Goal: Task Accomplishment & Management: Manage account settings

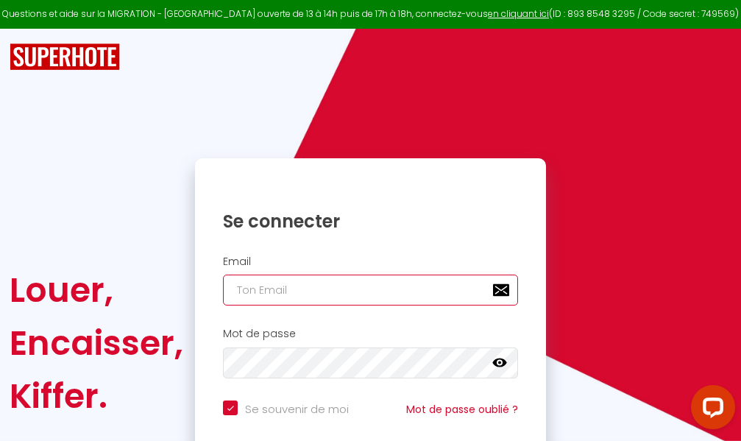
click at [398, 291] on input "email" at bounding box center [370, 289] width 295 height 31
type input "m"
checkbox input "true"
type input "ma"
checkbox input "true"
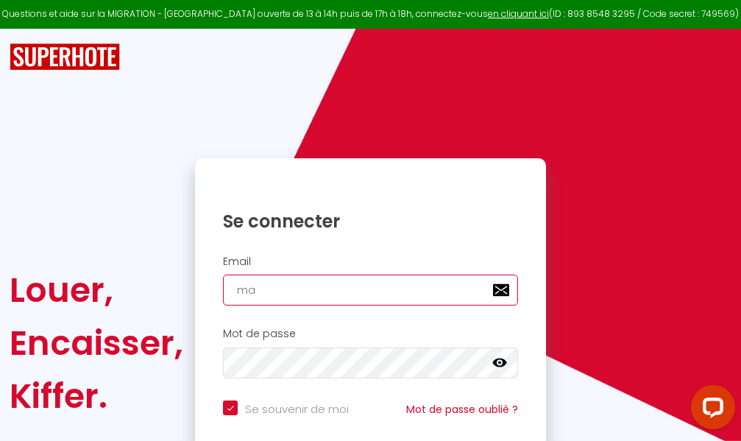
type input "mar"
checkbox input "true"
type input "marc"
checkbox input "true"
type input "marcd"
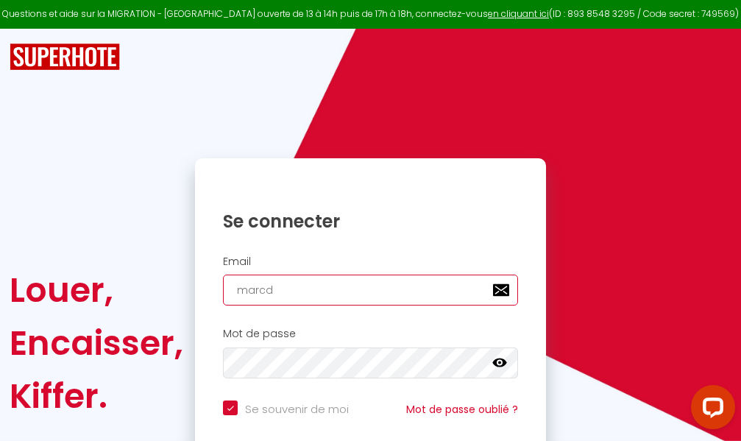
checkbox input "true"
type input "marcdp"
checkbox input "true"
type input "marcdpo"
checkbox input "true"
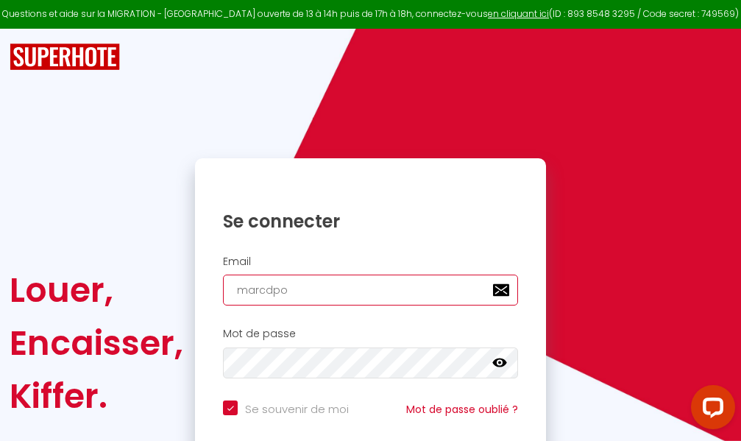
type input "marcdpoz"
checkbox input "true"
type input "marcdpoz."
checkbox input "true"
type input "marcdpoz.l"
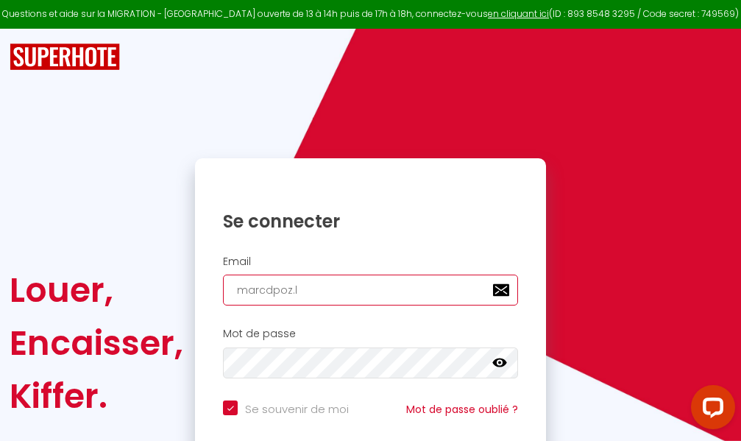
checkbox input "true"
type input "marcdpoz.lo"
checkbox input "true"
type input "marcdpoz.loc"
checkbox input "true"
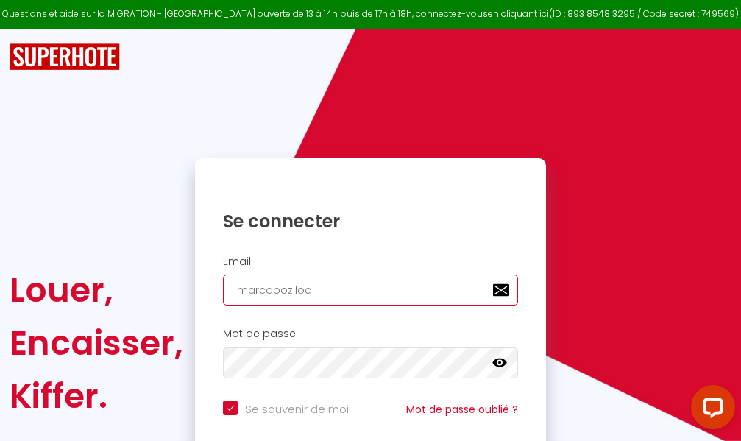
type input "marcdpoz.loca"
checkbox input "true"
type input "marcdpoz.locat"
checkbox input "true"
type input "marcdpoz.locati"
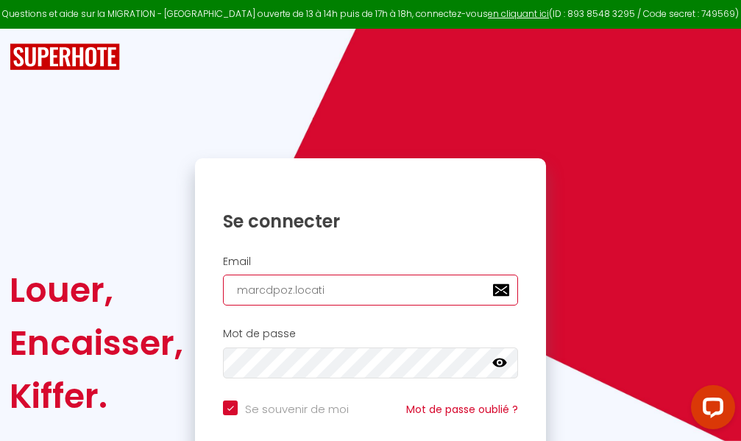
checkbox input "true"
type input "marcdpoz.locatio"
checkbox input "true"
type input "marcdpoz.location"
checkbox input "true"
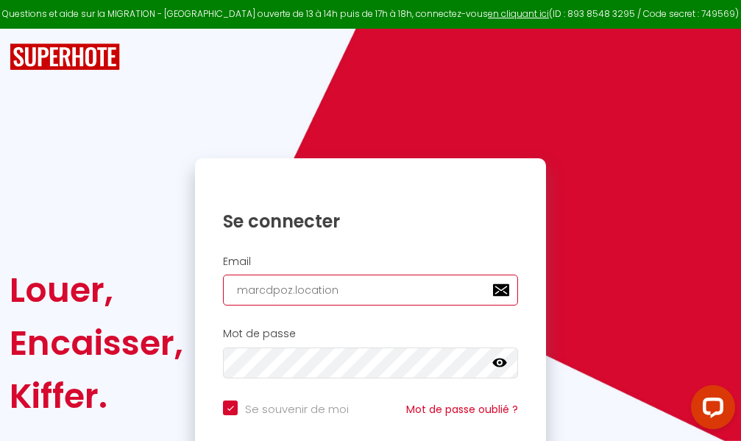
type input "marcdpoz.location@"
checkbox input "true"
type input "marcdpoz.location@g"
checkbox input "true"
type input "marcdpoz.location@gm"
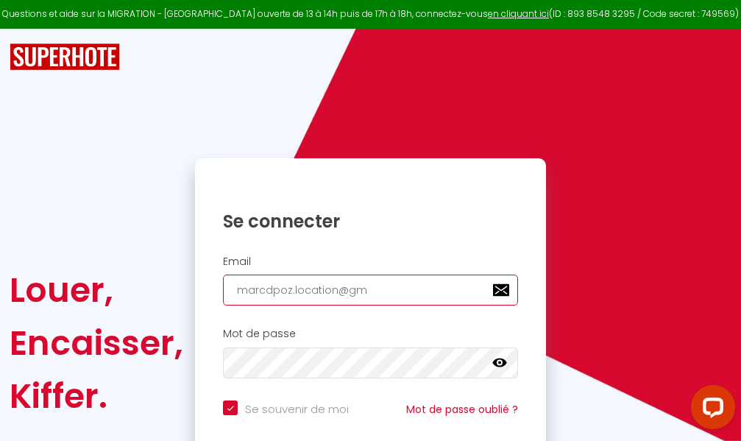
checkbox input "true"
type input "marcdpoz.location@gma"
checkbox input "true"
type input "marcdpoz.location@gmai"
checkbox input "true"
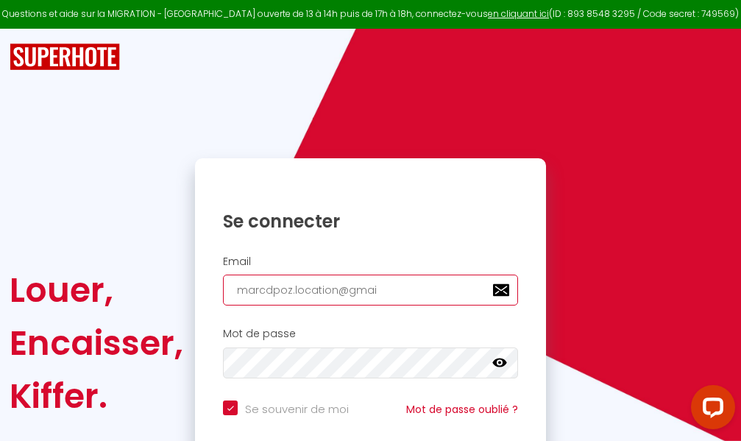
type input "[EMAIL_ADDRESS]"
checkbox input "true"
type input "[EMAIL_ADDRESS]."
checkbox input "true"
type input "marcdpoz.location@gmail.c"
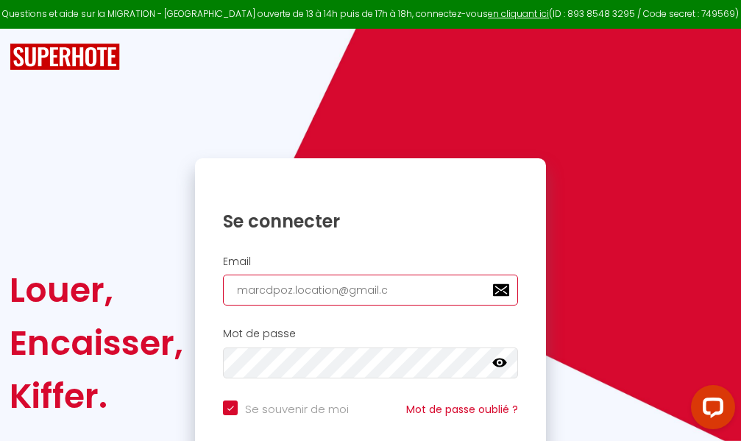
checkbox input "true"
type input "[EMAIL_ADDRESS][DOMAIN_NAME]"
checkbox input "true"
type input "[EMAIL_ADDRESS][DOMAIN_NAME]"
checkbox input "true"
